Goal: Transaction & Acquisition: Purchase product/service

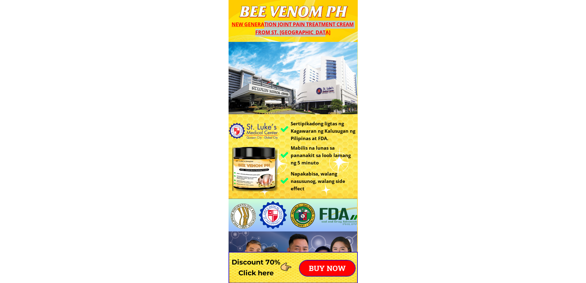
drag, startPoint x: 266, startPoint y: 24, endPoint x: 347, endPoint y: 29, distance: 81.7
click at [347, 29] on div "New generation joint pain treatment cream from St. [GEOGRAPHIC_DATA]" at bounding box center [293, 29] width 129 height 16
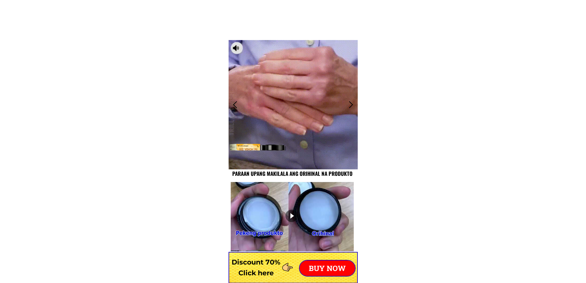
scroll to position [523, 0]
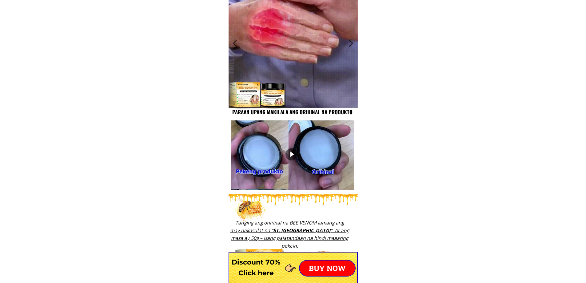
click at [338, 75] on div at bounding box center [293, 42] width 129 height 129
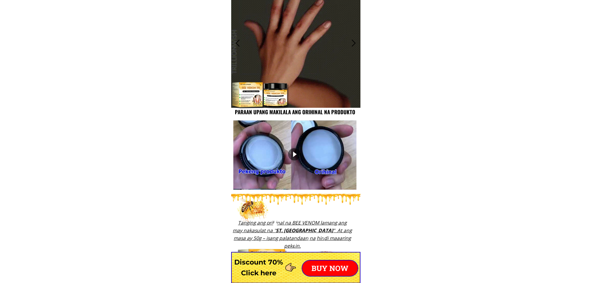
scroll to position [0, 0]
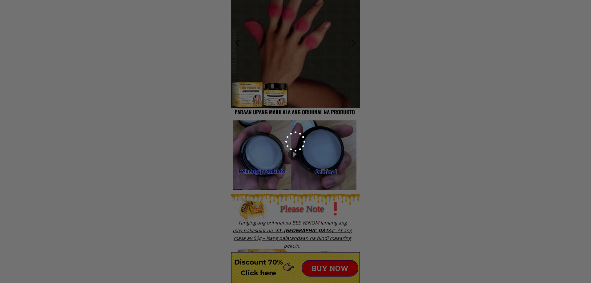
click at [403, 76] on div at bounding box center [295, 141] width 591 height 283
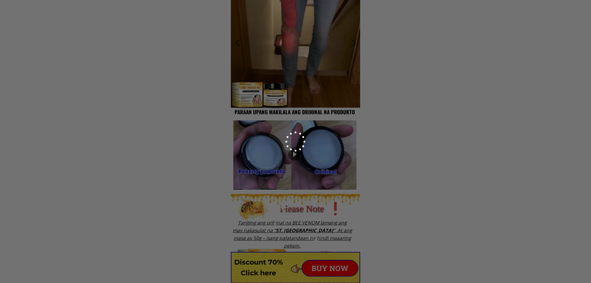
click at [462, 120] on div at bounding box center [295, 141] width 591 height 283
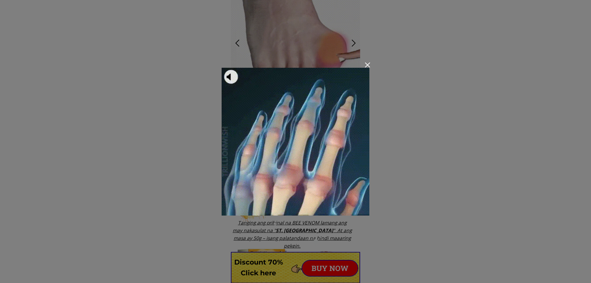
click at [367, 63] on div at bounding box center [367, 64] width 5 height 5
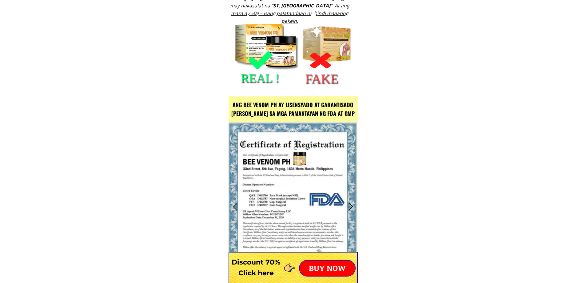
scroll to position [800, 0]
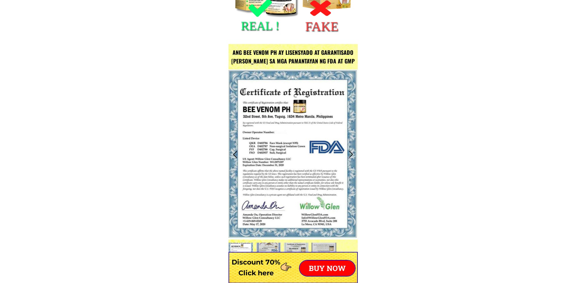
click at [341, 266] on p "BUY NOW" at bounding box center [327, 267] width 55 height 15
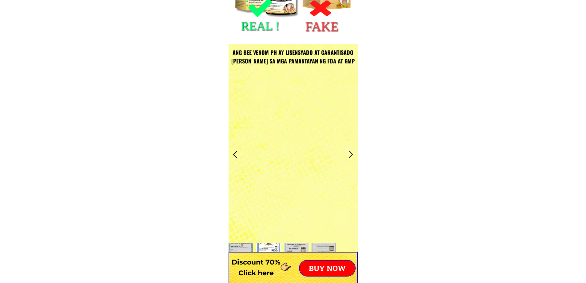
scroll to position [4829, 0]
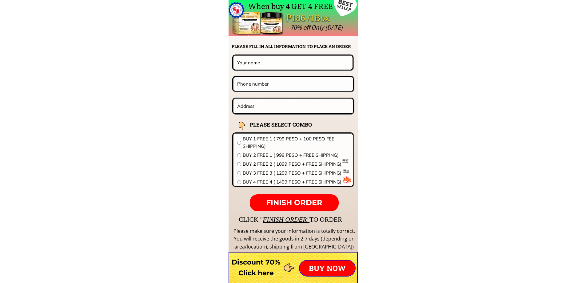
click at [315, 198] on p "FINISH ORDER" at bounding box center [294, 202] width 89 height 17
click at [268, 163] on span "BUY 2 FREE 2 ( 1099 PESO + FREE SHIPPING)" at bounding box center [296, 163] width 106 height 7
radio input "true"
click at [239, 165] on input "radio" at bounding box center [239, 164] width 4 height 4
click at [242, 174] on div "BUY 3 FREE 3 ( 1299 PESO + FREE SHIPPING)" at bounding box center [293, 172] width 112 height 7
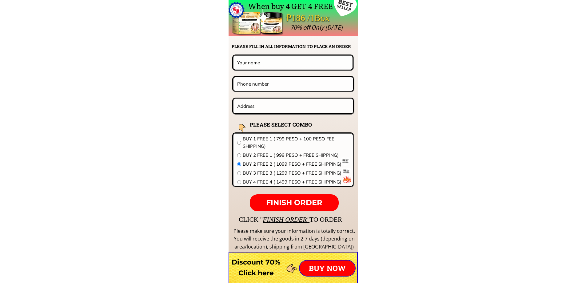
click at [238, 186] on div "BUY 1 FREE 1 ( 799 PESO + 100 PESO FEE SHIPPING) BUY 2 FREE 1 ( 999 PESO + FREE…" at bounding box center [293, 161] width 112 height 52
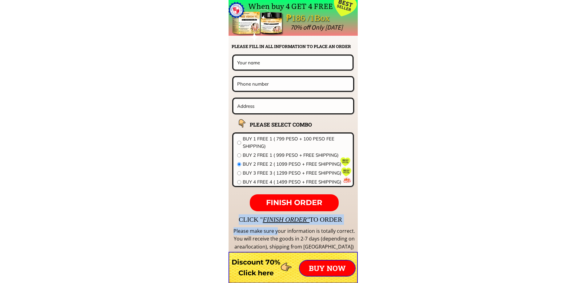
drag, startPoint x: 250, startPoint y: 228, endPoint x: 281, endPoint y: 227, distance: 30.8
click at [281, 227] on div "When buy 4 GET 4 FREE ₱186 /1Box 70% off Only [DATE] CLICK " FINISH ORDER" TO O…" at bounding box center [293, 128] width 129 height 256
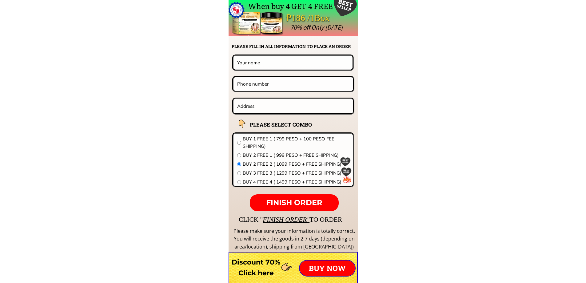
click at [354, 227] on div "When buy 4 GET 4 FREE ₱186 /1Box 70% off Only [DATE] CLICK " FINISH ORDER" TO O…" at bounding box center [293, 128] width 129 height 256
click at [290, 219] on span "FINISH ORDER"" at bounding box center [286, 219] width 47 height 7
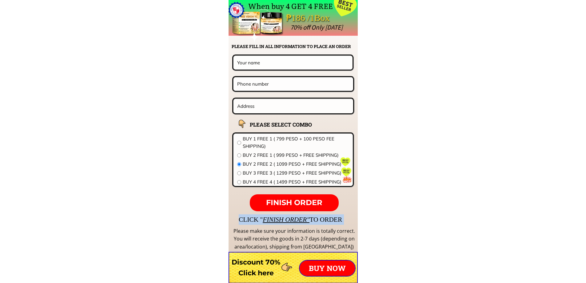
click at [290, 219] on span "FINISH ORDER"" at bounding box center [286, 219] width 47 height 7
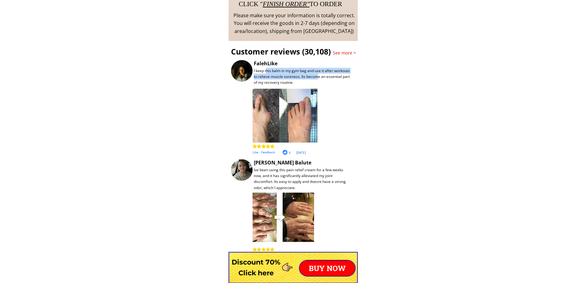
drag, startPoint x: 267, startPoint y: 70, endPoint x: 324, endPoint y: 79, distance: 57.4
click at [324, 79] on div "I keep this balm in my gym bag and use it after workouts to relieve muscle sore…" at bounding box center [303, 77] width 98 height 18
click at [337, 54] on h3 "See more >" at bounding box center [345, 53] width 25 height 7
click at [346, 52] on h3 "See more >" at bounding box center [345, 53] width 25 height 7
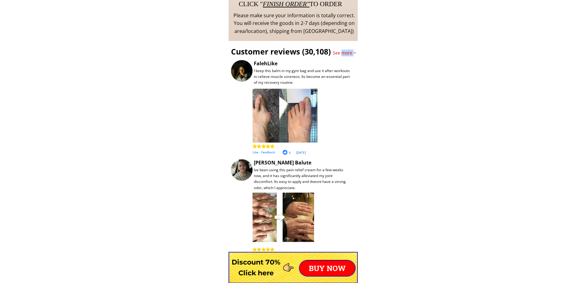
click at [346, 52] on h3 "See more >" at bounding box center [345, 53] width 25 height 7
click at [302, 50] on div "Customer reviews (30,108)" at bounding box center [303, 51] width 144 height 12
click at [349, 50] on h3 "See more >" at bounding box center [345, 53] width 25 height 7
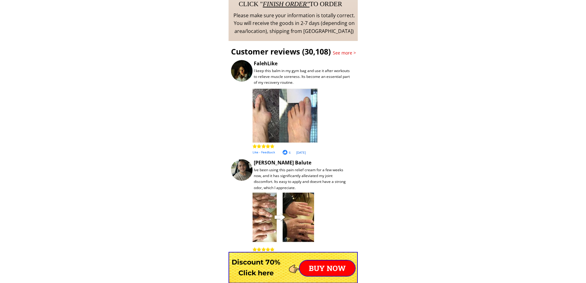
click at [351, 51] on h3 "See more >" at bounding box center [345, 53] width 25 height 7
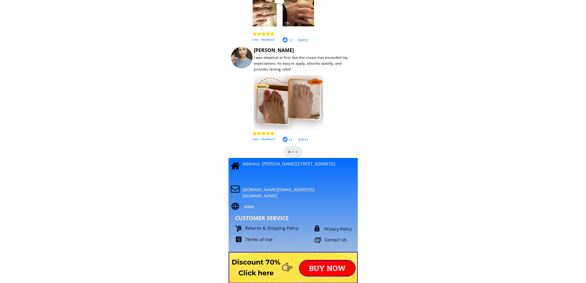
scroll to position [5439, 0]
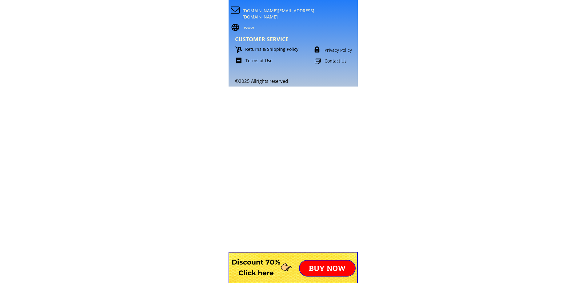
click at [252, 54] on div "©2025 Allrights reserved [DOMAIN_NAME][EMAIL_ADDRESS][DOMAIN_NAME] CUSTOMER SER…" at bounding box center [298, 25] width 144 height 117
click at [255, 63] on p "Terms of Use" at bounding box center [278, 61] width 65 height 6
click at [260, 46] on div "©2025 Allrights reserved [DOMAIN_NAME][EMAIL_ADDRESS][DOMAIN_NAME] CUSTOMER SER…" at bounding box center [298, 25] width 144 height 117
click at [323, 61] on div "Contact Us" at bounding box center [342, 62] width 55 height 8
click at [328, 48] on p "Privacy Policy" at bounding box center [346, 50] width 43 height 6
